Goal: Contribute content: Add original content to the website for others to see

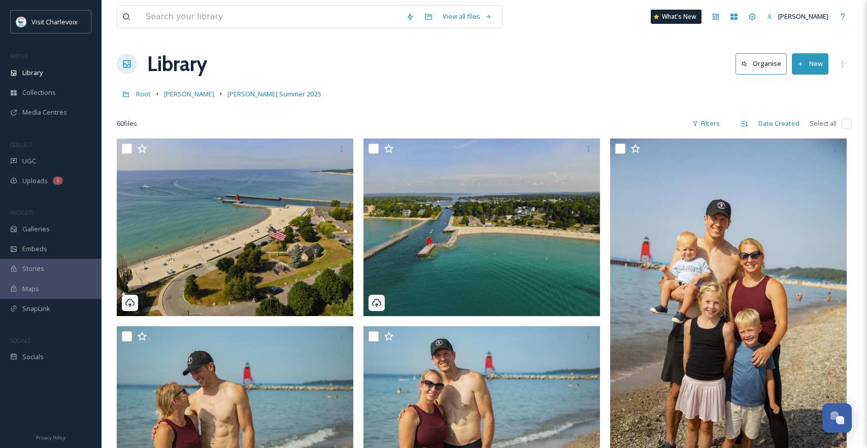
click at [818, 59] on button "New" at bounding box center [810, 63] width 37 height 21
click at [812, 86] on span "File Upload" at bounding box center [806, 88] width 34 height 10
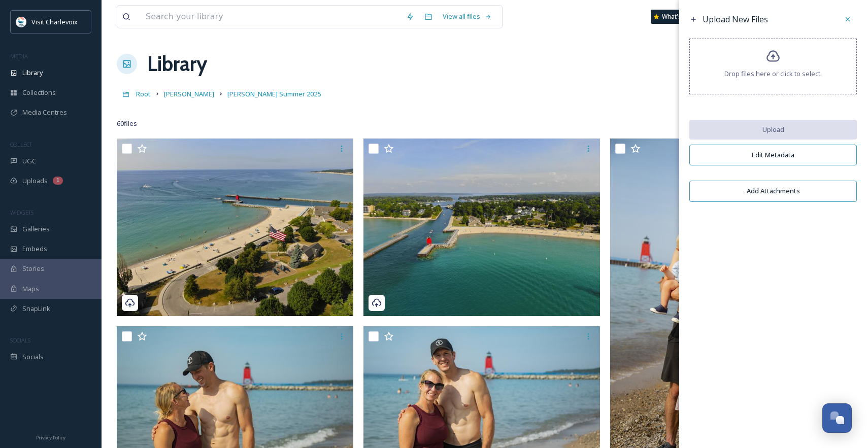
click at [717, 63] on div "Drop files here or click to select." at bounding box center [774, 67] width 168 height 56
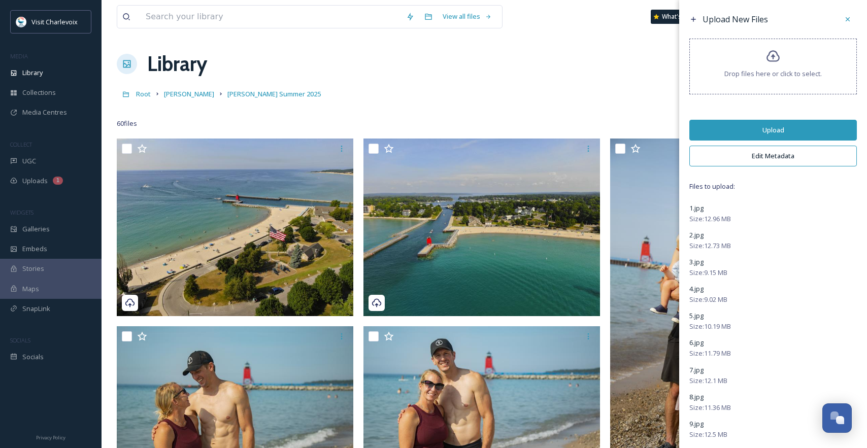
click at [768, 126] on button "Upload" at bounding box center [774, 130] width 168 height 21
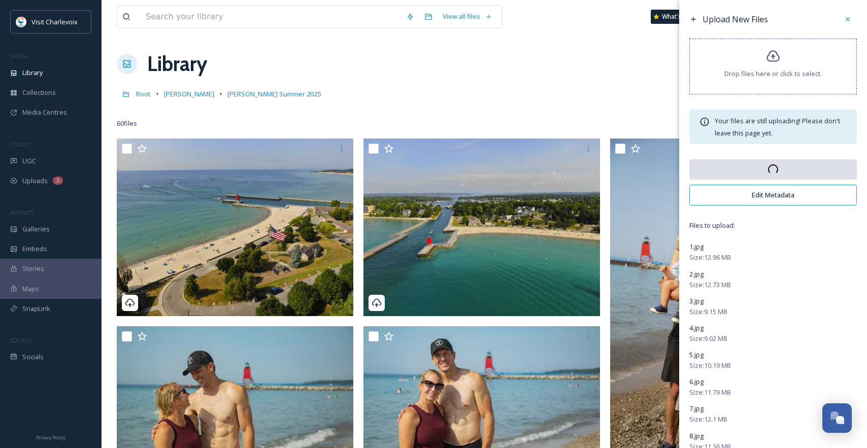
click at [771, 195] on button "Edit Metadata" at bounding box center [774, 195] width 168 height 21
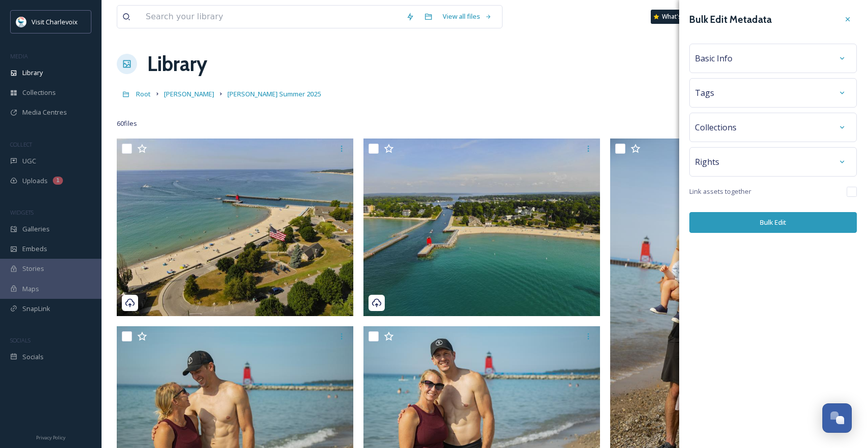
click at [734, 55] on div "Basic Info" at bounding box center [773, 58] width 156 height 18
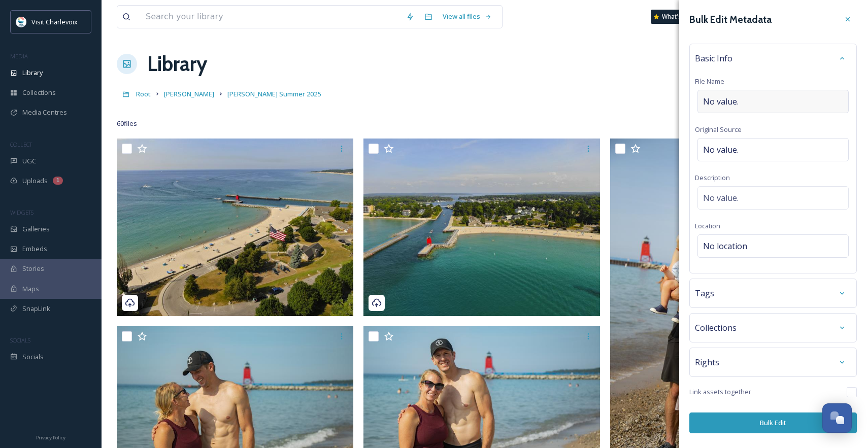
click at [754, 106] on div "No value." at bounding box center [773, 101] width 151 height 23
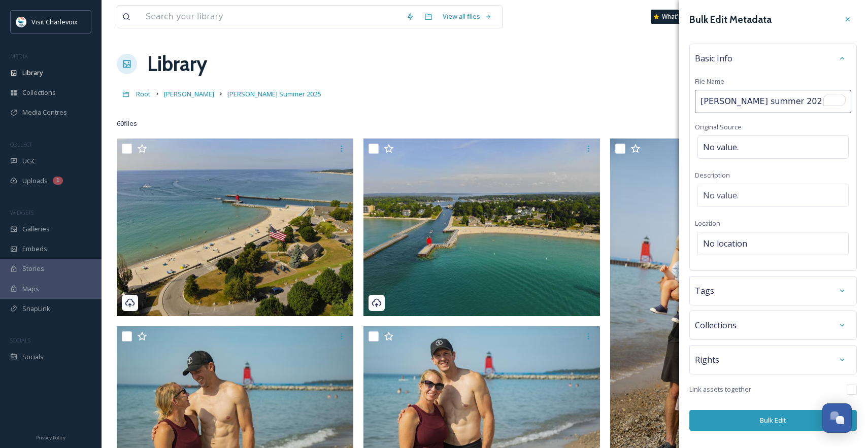
type input "[PERSON_NAME] summer 2025"
click at [749, 123] on div "Basic Info File Name [PERSON_NAME] summer 2025 Original Source No value. Descri…" at bounding box center [774, 158] width 168 height 228
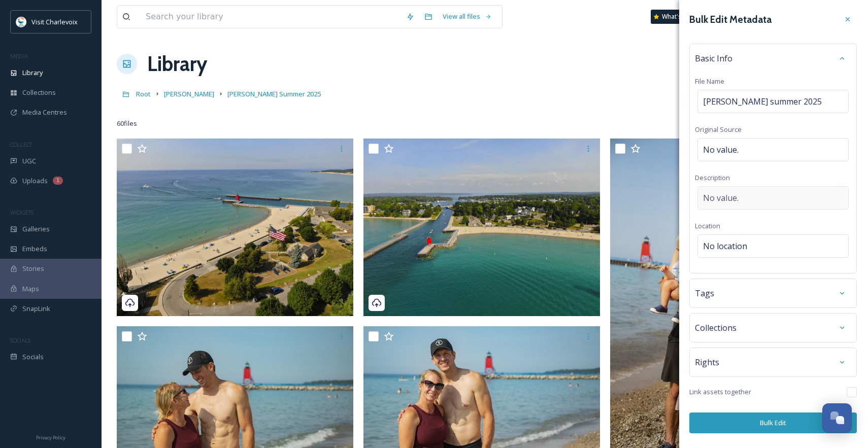
click at [755, 200] on div "No value." at bounding box center [773, 197] width 151 height 23
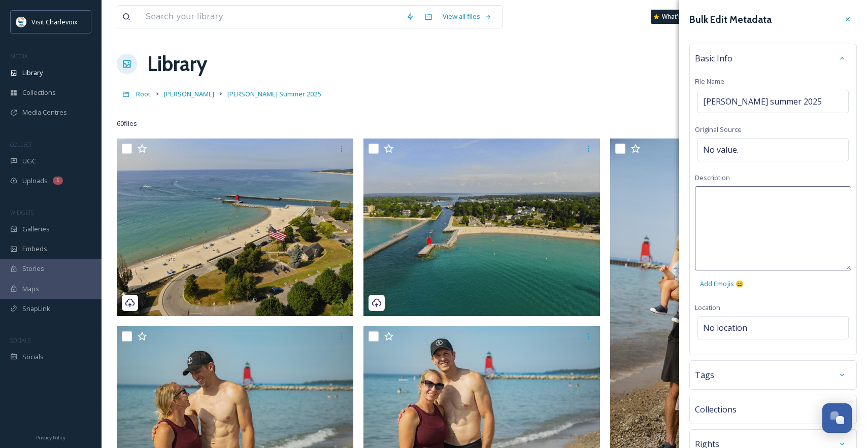
click at [755, 199] on textarea at bounding box center [773, 228] width 156 height 84
type textarea "mt mcsauba playground summer"
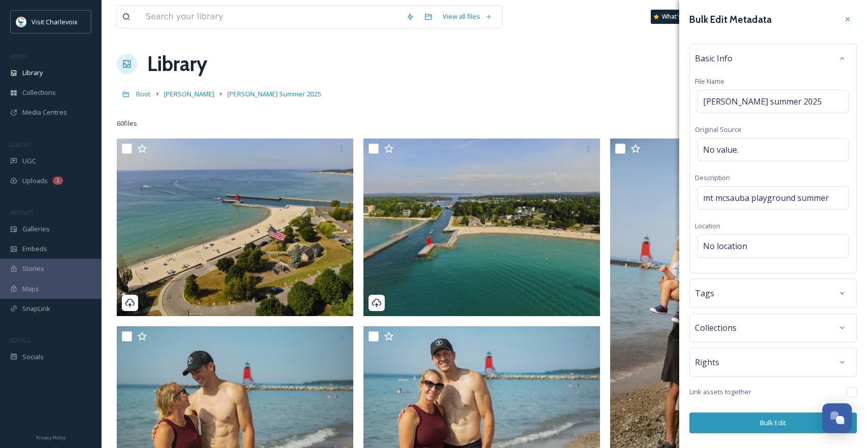
click at [764, 332] on div "Bulk Edit Metadata Basic Info File Name [PERSON_NAME] summer 2025 Original Sour…" at bounding box center [773, 222] width 188 height 444
click at [737, 250] on span "No location" at bounding box center [725, 246] width 44 height 12
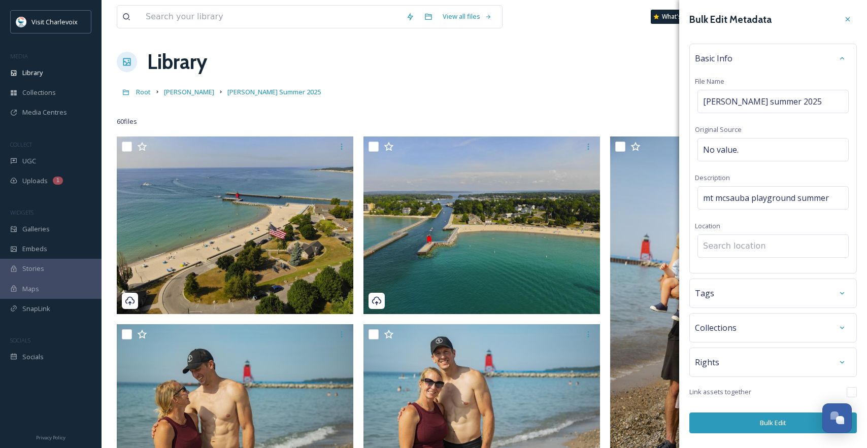
click at [737, 250] on input at bounding box center [773, 246] width 150 height 22
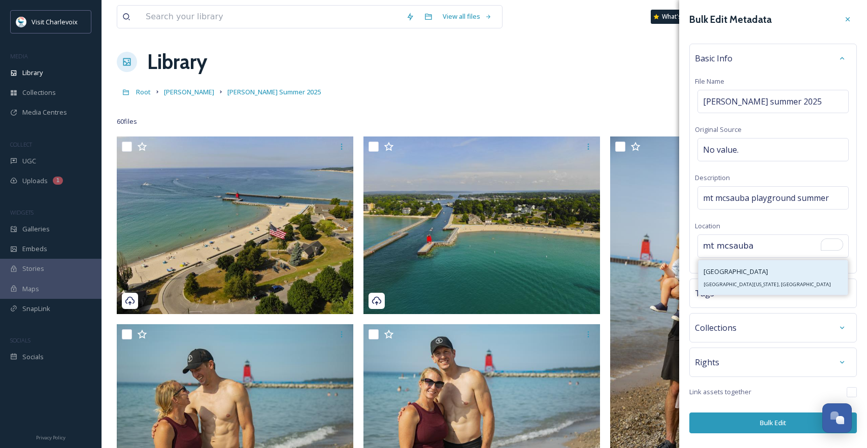
type input "mt mcsauba"
click at [735, 266] on div "[GEOGRAPHIC_DATA] [GEOGRAPHIC_DATA][US_STATE], [GEOGRAPHIC_DATA]" at bounding box center [767, 278] width 127 height 24
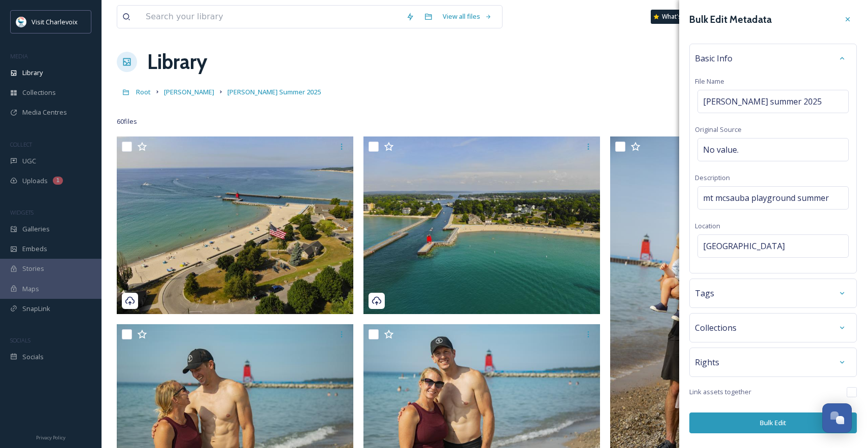
click at [725, 287] on div "Tags" at bounding box center [773, 293] width 156 height 18
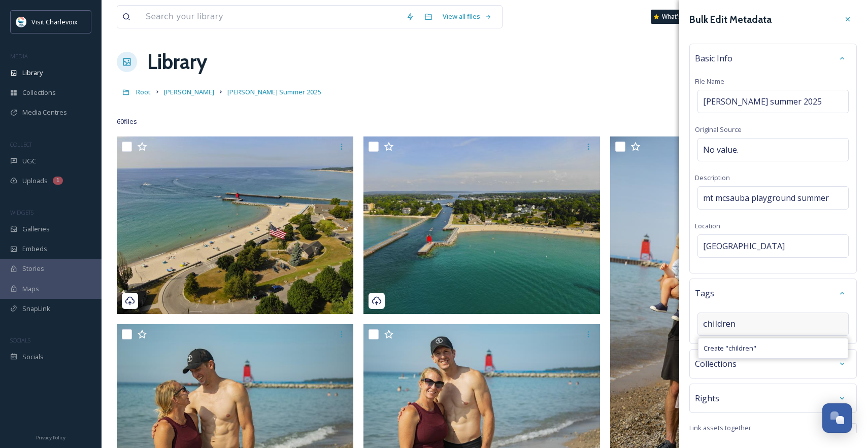
type input "children"
type input "summer"
type input "playground"
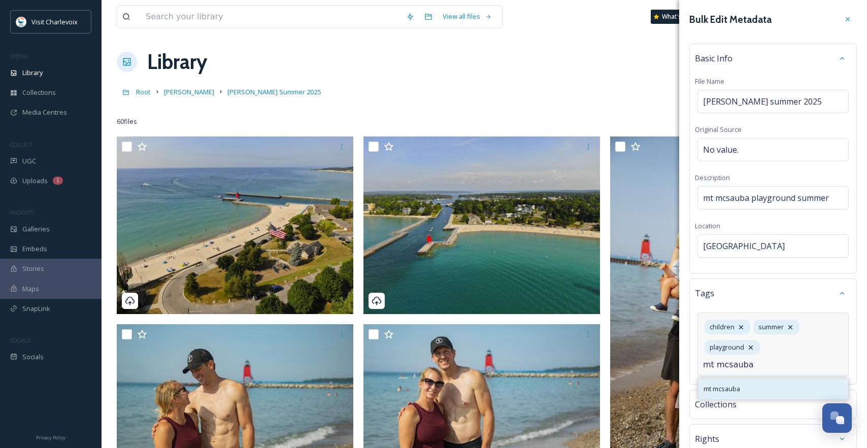
type input "mt mcsauba"
click at [738, 390] on span "mt mcsauba" at bounding box center [722, 389] width 37 height 10
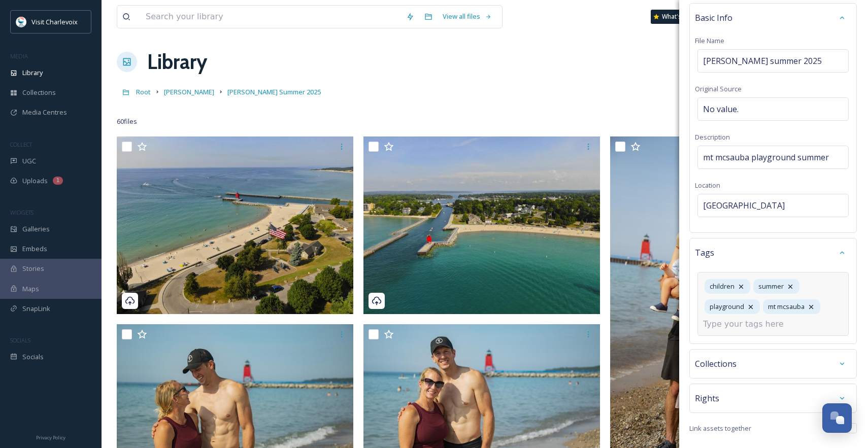
scroll to position [73, 0]
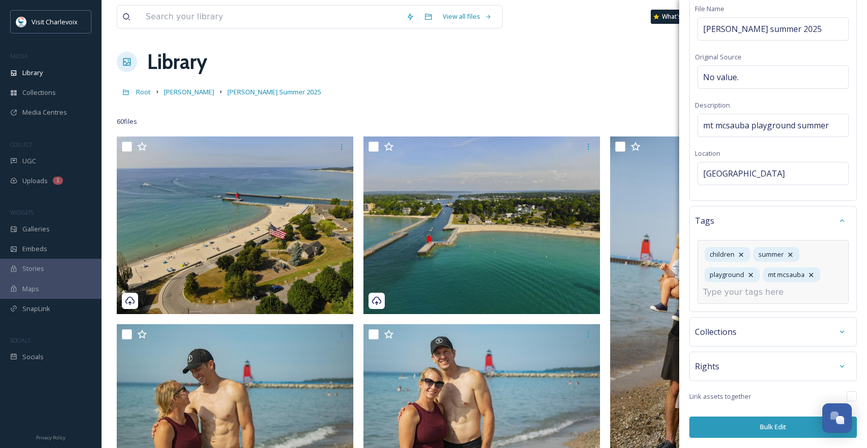
click at [755, 429] on button "Bulk Edit" at bounding box center [774, 427] width 168 height 21
